Goal: Task Accomplishment & Management: Use online tool/utility

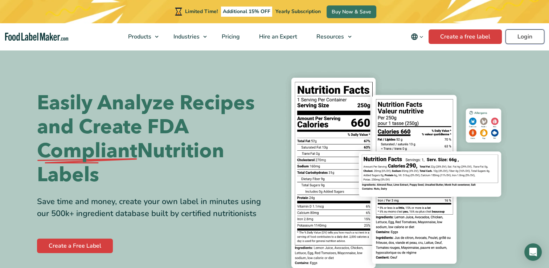
click at [533, 36] on link "Login" at bounding box center [525, 36] width 39 height 15
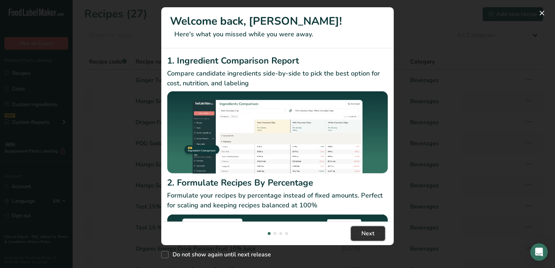
click at [370, 231] on span "Next" at bounding box center [367, 233] width 13 height 9
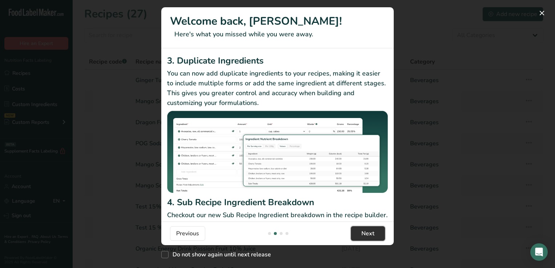
click at [370, 231] on span "Next" at bounding box center [367, 233] width 13 height 9
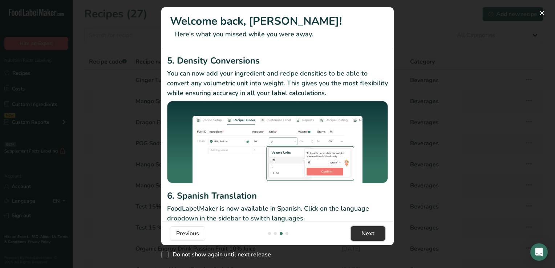
click at [370, 231] on span "Next" at bounding box center [367, 233] width 13 height 9
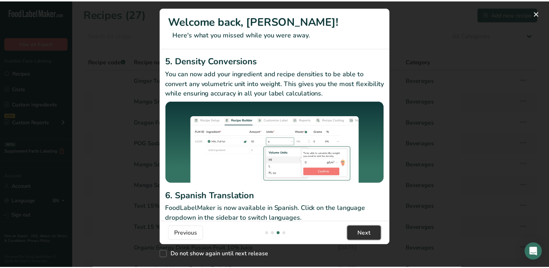
scroll to position [0, 697]
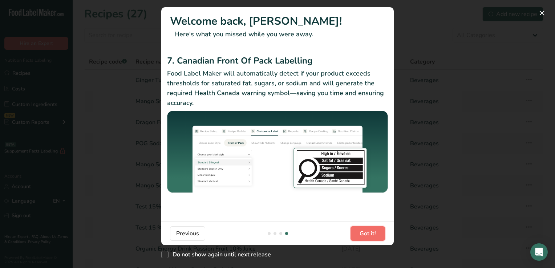
click at [370, 231] on span "Got it!" at bounding box center [368, 233] width 16 height 9
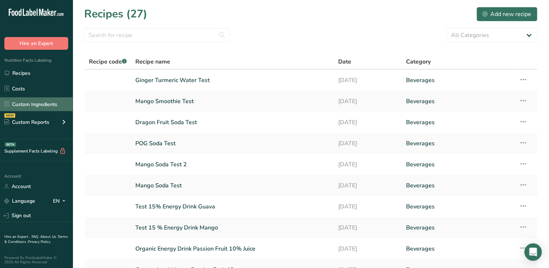
click at [42, 103] on link "Custom Ingredients" at bounding box center [36, 104] width 73 height 14
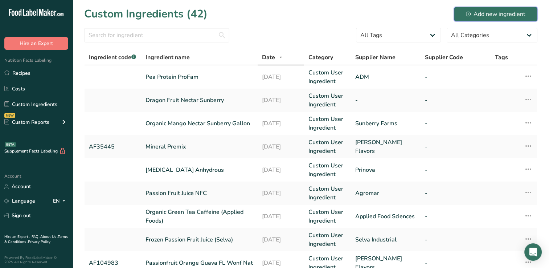
click at [490, 12] on div "Add new ingredient" at bounding box center [496, 14] width 60 height 9
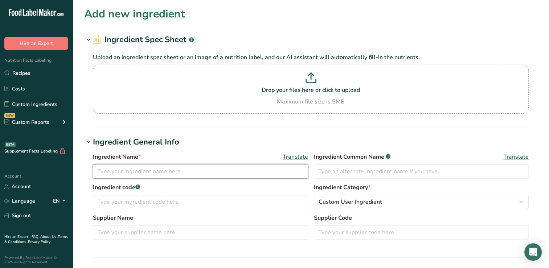
click at [97, 171] on input "text" at bounding box center [200, 171] width 215 height 15
type input "Juicy Juice 100% Apple Juice"
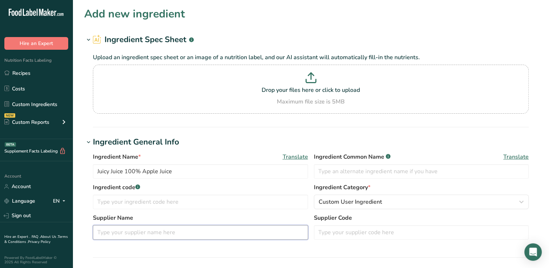
click at [102, 232] on input "text" at bounding box center [200, 232] width 215 height 15
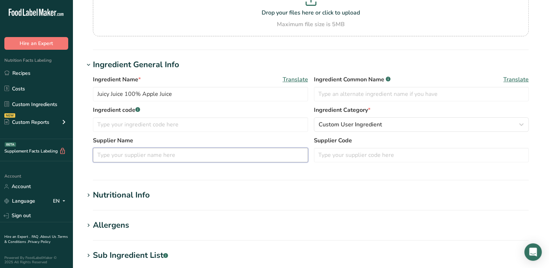
scroll to position [79, 0]
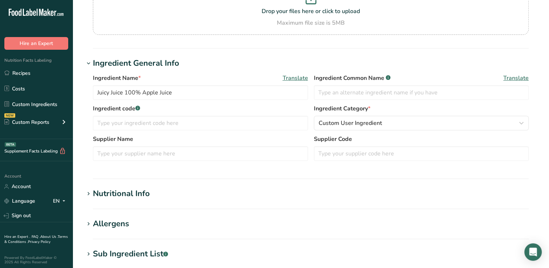
click at [134, 192] on div "Nutritional Info" at bounding box center [121, 194] width 57 height 12
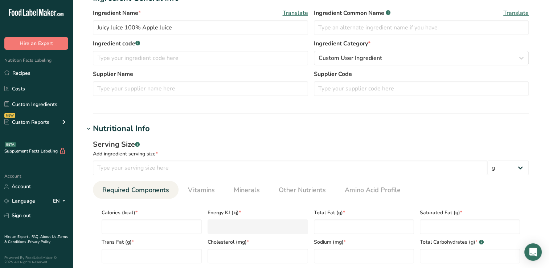
scroll to position [146, 0]
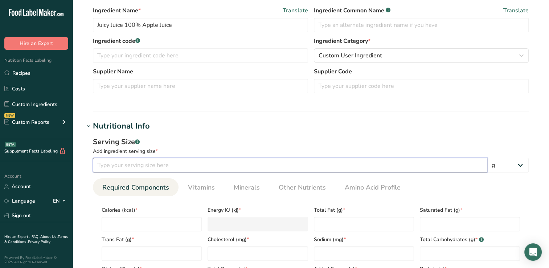
click at [110, 164] on input "number" at bounding box center [290, 165] width 395 height 15
type input "200"
drag, startPoint x: 493, startPoint y: 165, endPoint x: 480, endPoint y: 166, distance: 13.5
click at [480, 166] on input "200" at bounding box center [290, 165] width 395 height 15
click at [521, 165] on select "g kg mg mcg lb oz l mL fl oz tbsp tsp cup qt gallon" at bounding box center [508, 165] width 41 height 15
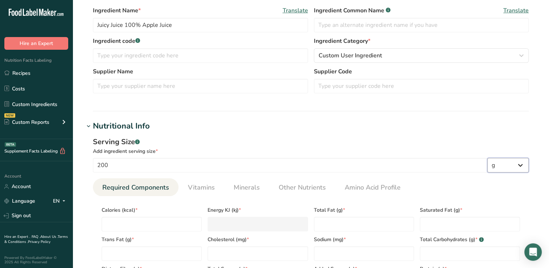
select select "17"
click at [488, 158] on select "g kg mg mcg lb oz l mL fl oz tbsp tsp cup qt gallon" at bounding box center [508, 165] width 41 height 15
select select "22"
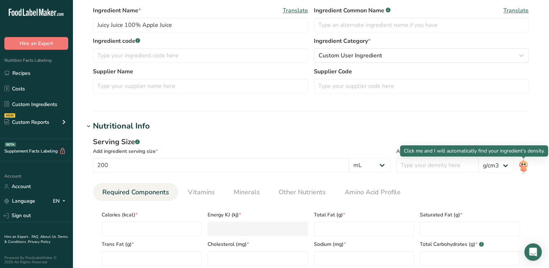
click at [525, 166] on img at bounding box center [524, 166] width 11 height 16
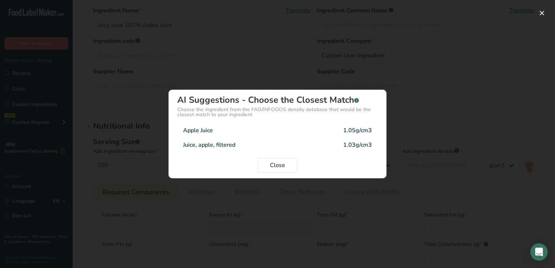
click at [351, 129] on div "1.05g/cm3" at bounding box center [357, 130] width 29 height 9
type input "1.05"
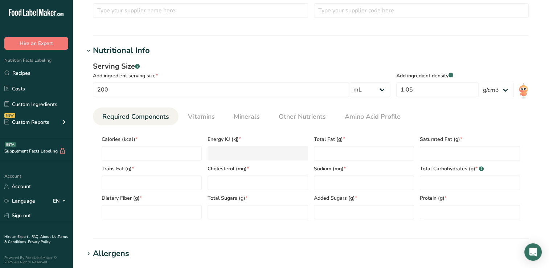
scroll to position [232, 0]
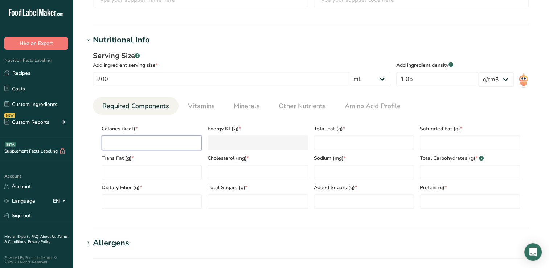
click at [112, 143] on input "number" at bounding box center [152, 142] width 100 height 15
type input "1"
type KJ "4.2"
type input "10"
type KJ "41.8"
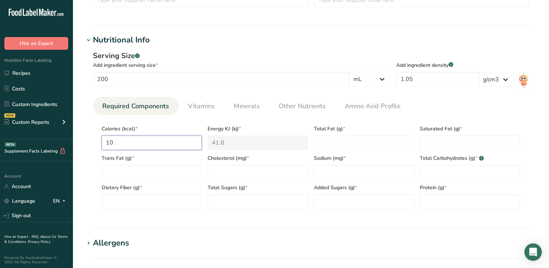
type input "100"
type KJ "418.4"
type input "100"
click at [326, 144] on Fat "number" at bounding box center [364, 142] width 100 height 15
type Fat "0"
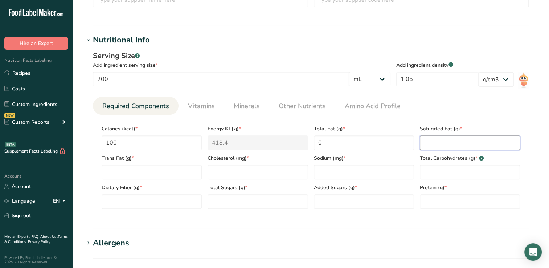
click at [437, 142] on Fat "number" at bounding box center [470, 142] width 100 height 15
type Fat "0"
click at [120, 171] on Fat "number" at bounding box center [152, 172] width 100 height 15
type Fat "0"
click at [219, 171] on input "number" at bounding box center [258, 172] width 100 height 15
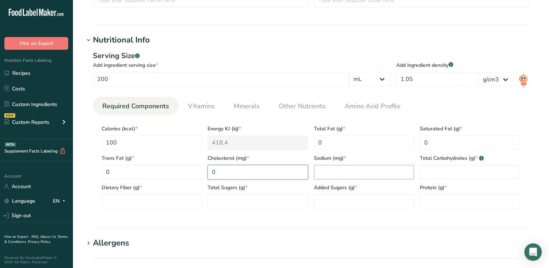
type input "0"
drag, startPoint x: 324, startPoint y: 174, endPoint x: 318, endPoint y: 175, distance: 5.9
click at [318, 175] on input "number" at bounding box center [364, 172] width 100 height 15
type input "15"
click at [427, 175] on Carbohydrates "number" at bounding box center [470, 172] width 100 height 15
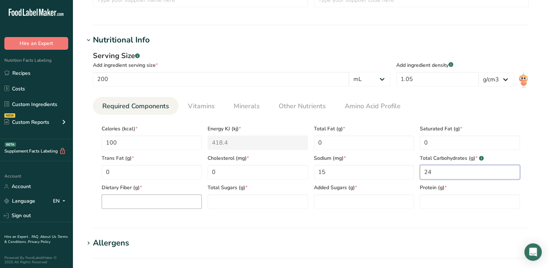
type Carbohydrates "24"
click at [109, 199] on Fiber "number" at bounding box center [152, 201] width 100 height 15
type Fiber "0"
click at [222, 203] on Sugars "number" at bounding box center [258, 201] width 100 height 15
type Sugars "23"
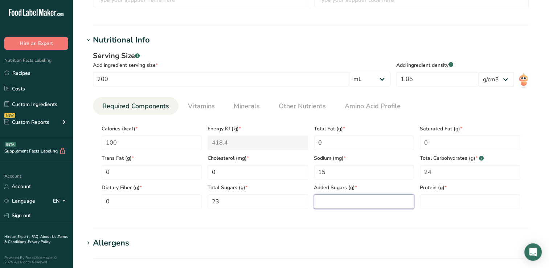
click at [328, 203] on Sugars "number" at bounding box center [364, 201] width 100 height 15
type Sugars "0"
click at [430, 204] on input "number" at bounding box center [470, 201] width 100 height 15
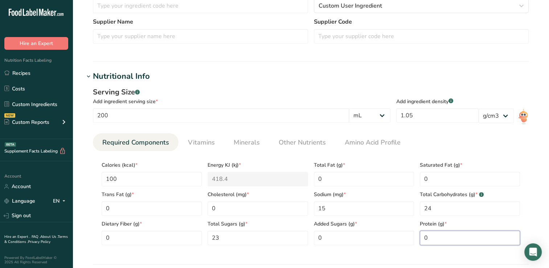
scroll to position [197, 0]
type input "0"
click at [204, 140] on span "Vitamins" at bounding box center [201, 142] width 27 height 10
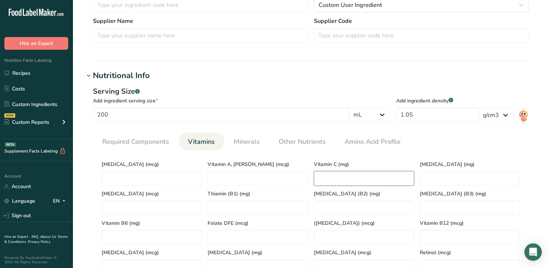
click at [325, 178] on C "number" at bounding box center [364, 178] width 100 height 15
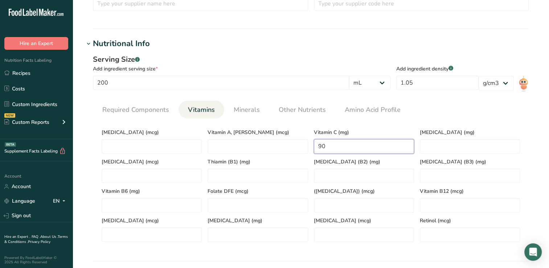
scroll to position [229, 0]
type C "90"
click at [251, 108] on span "Minerals" at bounding box center [247, 109] width 26 height 10
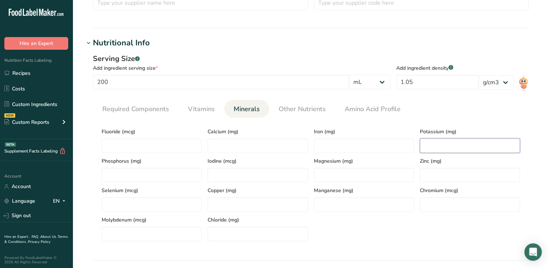
click at [427, 146] on input "number" at bounding box center [470, 145] width 100 height 15
type input "230"
click at [261, 50] on div "Serving Size .a-a{fill:#347362;}.b-a{fill:#fff;} Add ingredient serving size * …" at bounding box center [311, 150] width 454 height 202
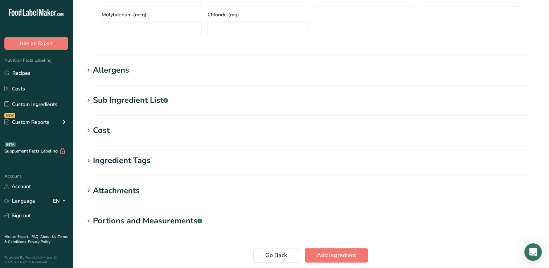
scroll to position [436, 0]
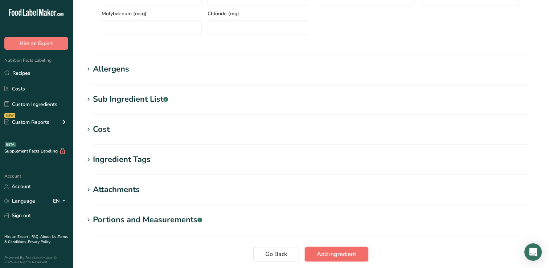
click at [336, 252] on span "Add ingredient" at bounding box center [337, 254] width 40 height 9
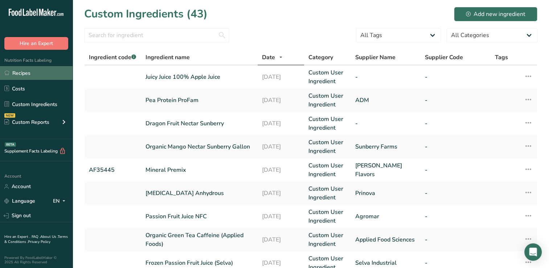
click at [24, 73] on link "Recipes" at bounding box center [36, 73] width 73 height 14
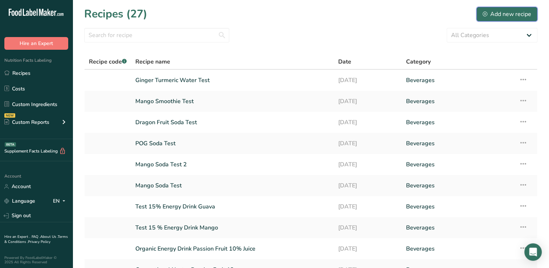
click at [503, 13] on div "Add new recipe" at bounding box center [507, 14] width 49 height 9
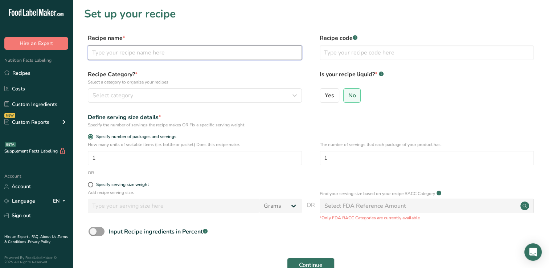
click at [108, 53] on input "text" at bounding box center [195, 52] width 214 height 15
type input "Sunberry 4.23 oz Apple Juice"
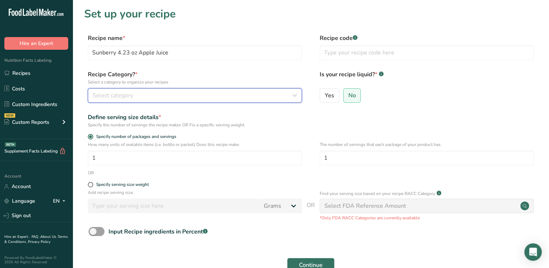
click at [295, 94] on icon "button" at bounding box center [295, 95] width 9 height 13
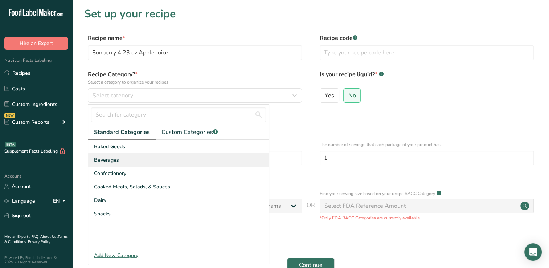
click at [103, 159] on span "Beverages" at bounding box center [106, 160] width 25 height 8
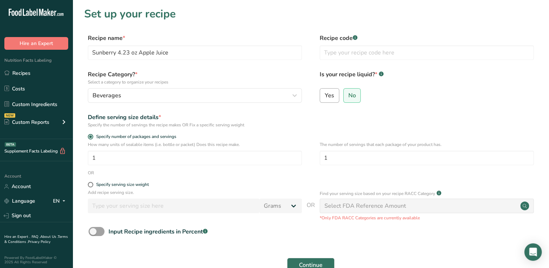
click at [330, 93] on span "Yes" at bounding box center [329, 95] width 9 height 7
click at [325, 93] on input "Yes" at bounding box center [322, 95] width 5 height 5
radio input "true"
radio input "false"
select select "22"
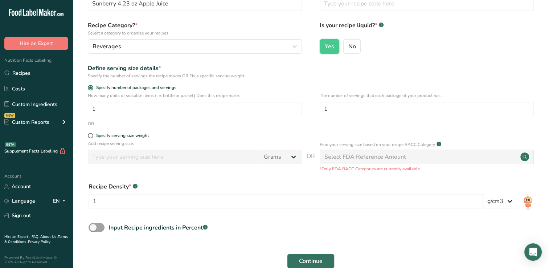
scroll to position [54, 0]
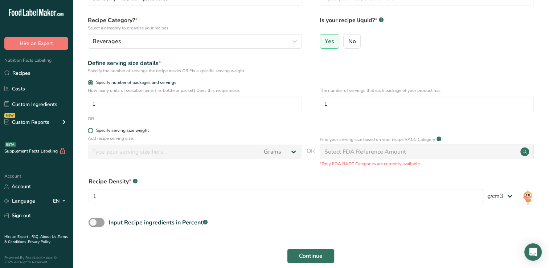
click at [91, 130] on span at bounding box center [90, 130] width 5 height 5
click at [91, 130] on input "Specify serving size weight" at bounding box center [90, 130] width 5 height 5
radio input "true"
radio input "false"
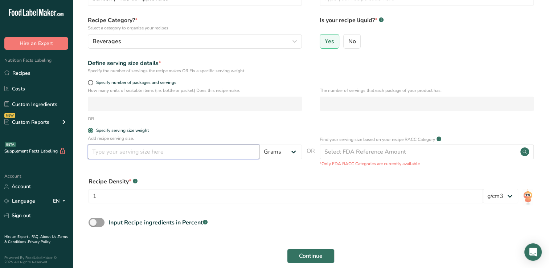
click at [99, 152] on input "number" at bounding box center [174, 152] width 172 height 15
type input "125"
click at [294, 153] on select "Grams kg mg mcg lb oz l mL fl oz tbsp tsp cup qt gallon" at bounding box center [281, 152] width 42 height 15
select select "17"
click at [260, 145] on select "Grams kg mg mcg lb oz l mL fl oz tbsp tsp cup qt gallon" at bounding box center [281, 152] width 42 height 15
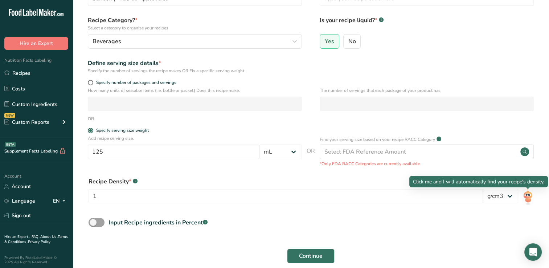
click at [527, 198] on img at bounding box center [528, 197] width 11 height 16
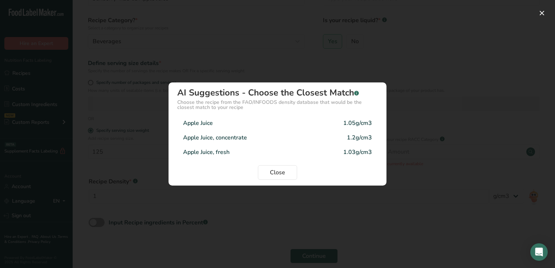
click at [194, 121] on div "Apple Juice" at bounding box center [198, 123] width 30 height 9
type input "1.05"
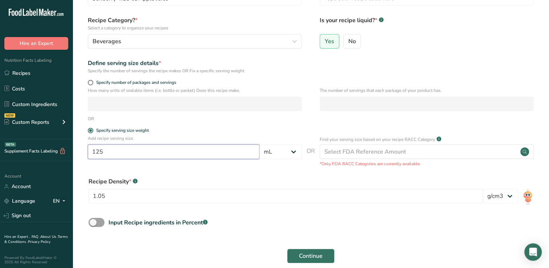
click at [109, 150] on input "125" at bounding box center [174, 152] width 172 height 15
click at [314, 256] on span "Continue" at bounding box center [311, 256] width 24 height 9
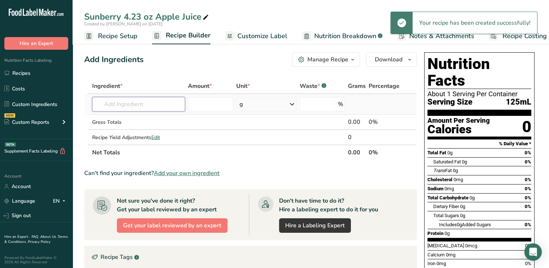
click at [110, 103] on input "text" at bounding box center [138, 104] width 93 height 15
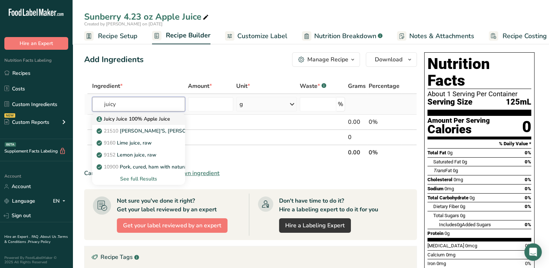
type input "juicy"
click at [141, 118] on p "Juicy Juice 100% Apple Juice" at bounding box center [134, 119] width 72 height 8
type input "Juicy Juice 100% Apple Juice"
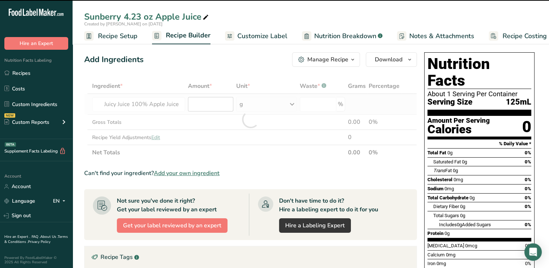
type input "0"
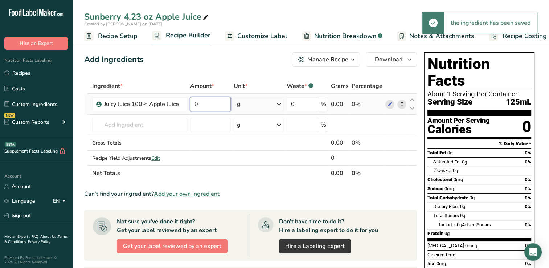
click at [206, 103] on input "0" at bounding box center [210, 104] width 41 height 15
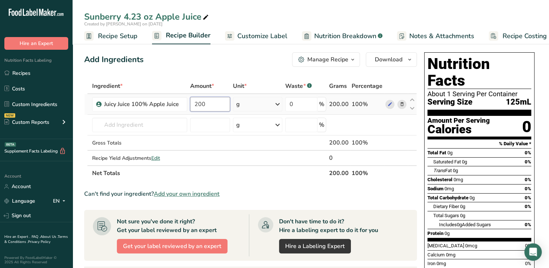
type input "200"
click at [279, 103] on div "Ingredient * Amount * Unit * Waste * .a-a{fill:#347362;}.b-a{fill:#fff;} Grams …" at bounding box center [250, 129] width 333 height 102
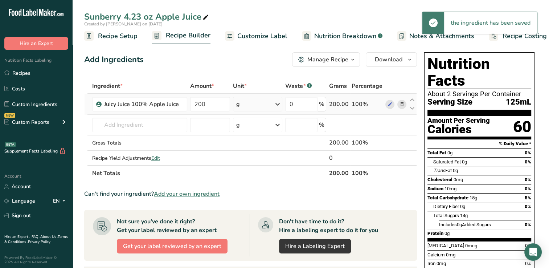
click at [279, 103] on icon at bounding box center [277, 104] width 9 height 13
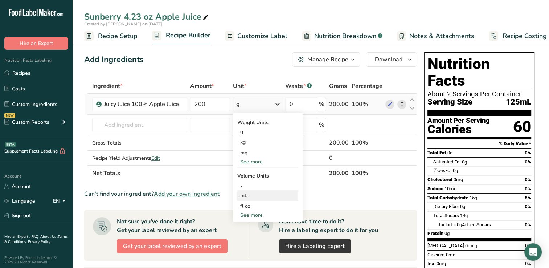
click at [246, 195] on div "mL" at bounding box center [267, 196] width 55 height 8
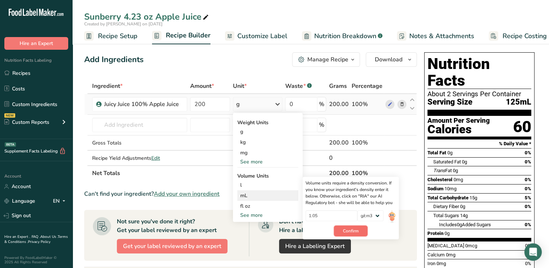
click at [355, 229] on span "Confirm" at bounding box center [351, 231] width 16 height 7
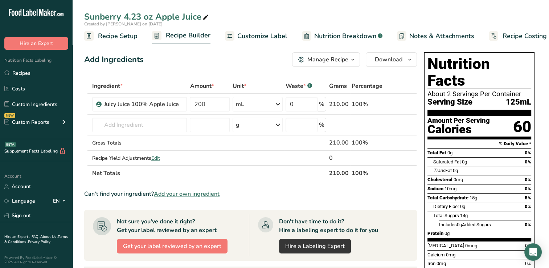
click at [257, 36] on span "Customize Label" at bounding box center [262, 36] width 50 height 10
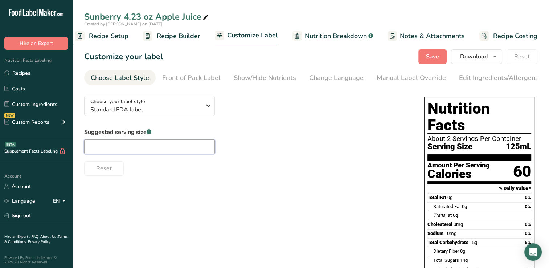
click at [97, 149] on input "text" at bounding box center [149, 146] width 131 height 15
click at [272, 77] on div "Show/Hide Nutrients" at bounding box center [265, 78] width 62 height 10
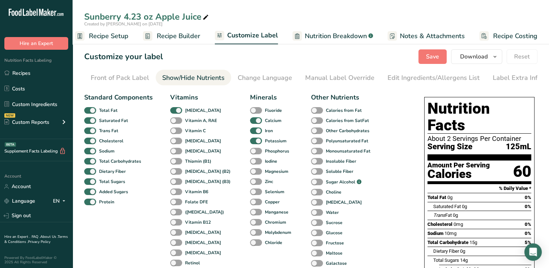
scroll to position [0, 74]
click at [422, 77] on div "Edit Ingredients/Allergens List" at bounding box center [431, 78] width 92 height 10
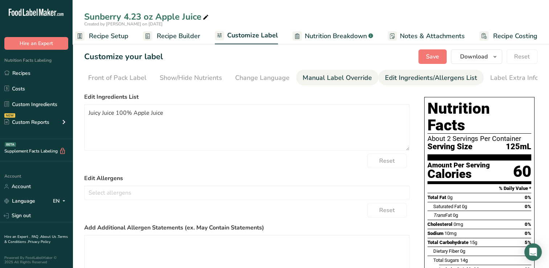
click at [339, 78] on div "Manual Label Override" at bounding box center [337, 78] width 69 height 10
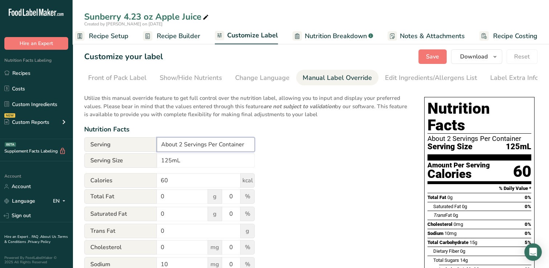
click at [181, 146] on input "About 2 Servings Per Container" at bounding box center [206, 144] width 98 height 15
click at [188, 147] on input "1 Servings Per Container" at bounding box center [206, 144] width 98 height 15
click at [236, 145] on input "1 Serving Per Container" at bounding box center [206, 144] width 98 height 15
type input "1 Serving Per Container"
click at [434, 55] on span "Save" at bounding box center [432, 56] width 13 height 9
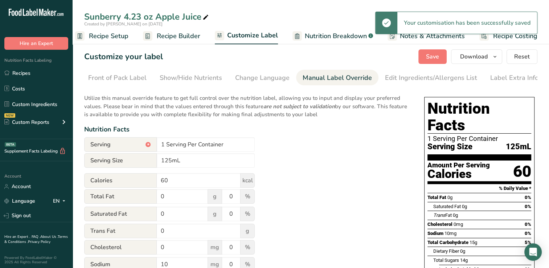
click at [365, 154] on div "Utilize this manual override feature to get full control over the nutrition lab…" at bounding box center [247, 268] width 326 height 356
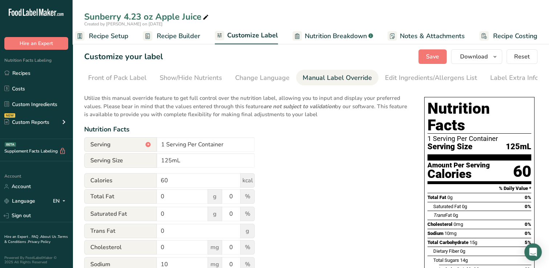
click at [180, 33] on span "Recipe Builder" at bounding box center [179, 36] width 44 height 10
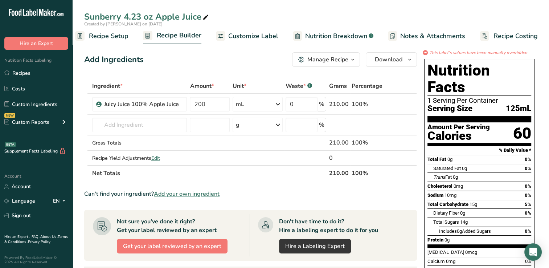
click at [266, 36] on span "Customize Label" at bounding box center [253, 36] width 50 height 10
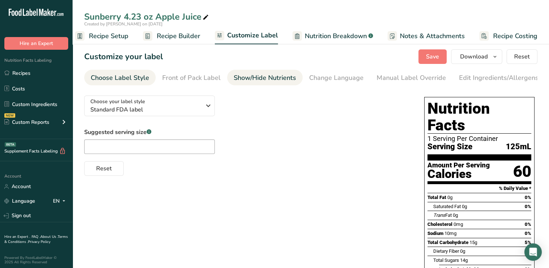
click at [275, 79] on div "Show/Hide Nutrients" at bounding box center [265, 78] width 62 height 10
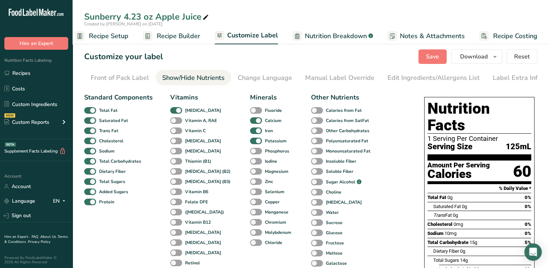
scroll to position [0, 74]
click at [176, 131] on span at bounding box center [176, 130] width 12 height 7
click at [175, 131] on input "Vitamin C" at bounding box center [172, 130] width 5 height 5
checkbox input "true"
click at [435, 56] on span "Save" at bounding box center [432, 56] width 13 height 9
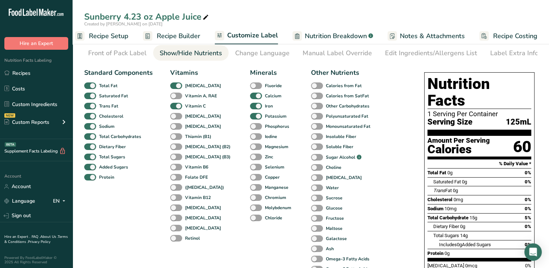
scroll to position [0, 0]
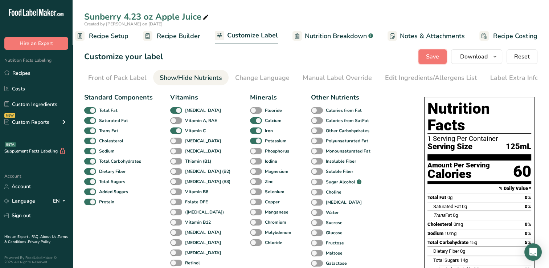
drag, startPoint x: 432, startPoint y: 55, endPoint x: 425, endPoint y: 57, distance: 7.2
click at [425, 57] on button "Save" at bounding box center [433, 56] width 28 height 15
click at [182, 34] on span "Recipe Builder" at bounding box center [179, 36] width 44 height 10
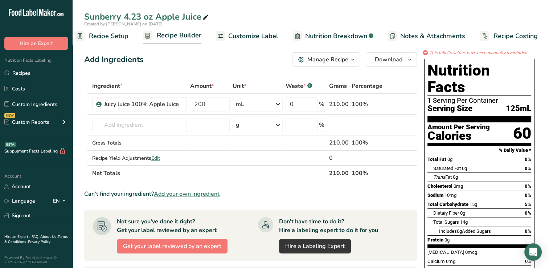
click at [259, 36] on span "Customize Label" at bounding box center [253, 36] width 50 height 10
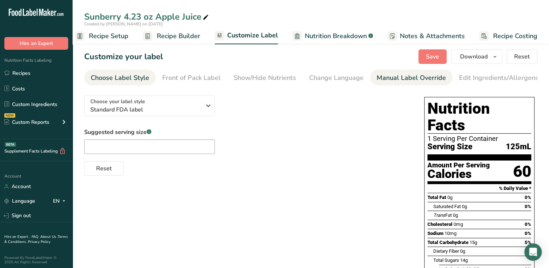
click at [399, 76] on div "Manual Label Override" at bounding box center [411, 78] width 69 height 10
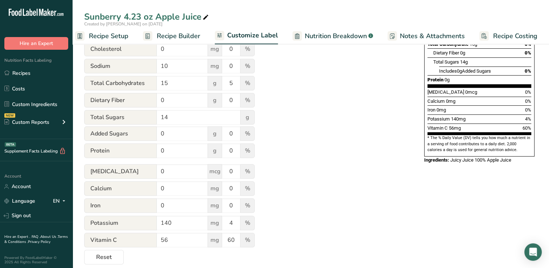
scroll to position [199, 0]
click at [176, 241] on input "56" at bounding box center [182, 239] width 51 height 15
type input "5"
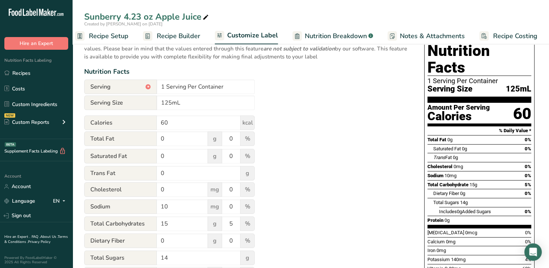
scroll to position [0, 0]
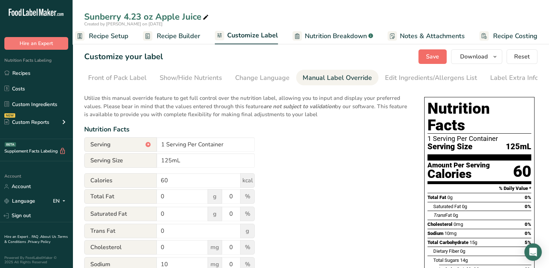
type input "90"
click at [437, 54] on span "Save" at bounding box center [432, 56] width 13 height 9
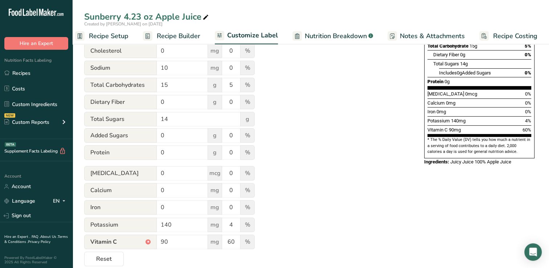
scroll to position [208, 0]
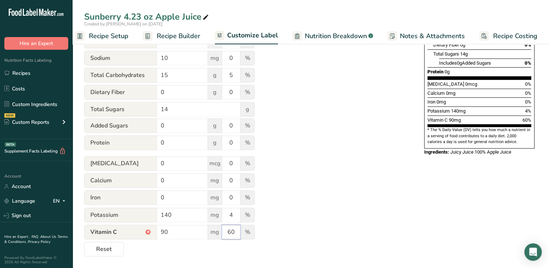
click at [235, 231] on input "60" at bounding box center [231, 232] width 18 height 15
type input "6"
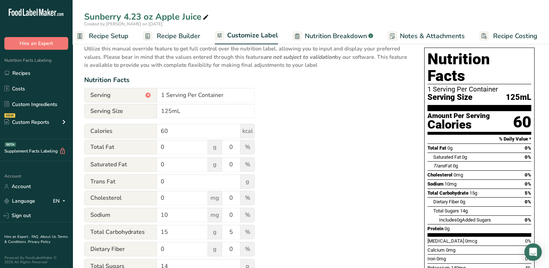
scroll to position [0, 0]
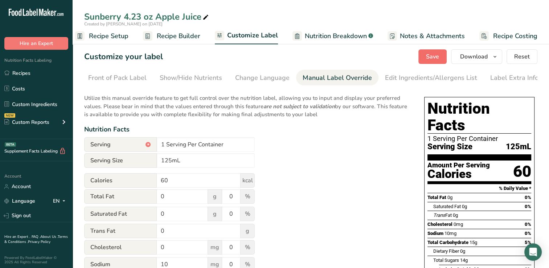
type input "100"
click at [436, 56] on span "Save" at bounding box center [432, 56] width 13 height 9
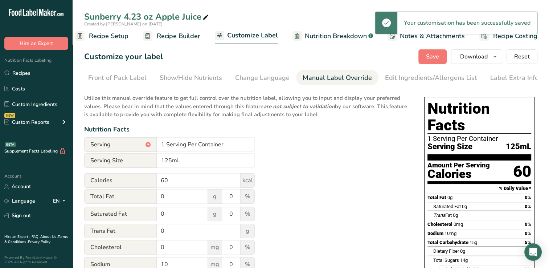
click at [170, 36] on span "Recipe Builder" at bounding box center [179, 36] width 44 height 10
